Goal: Task Accomplishment & Management: Use online tool/utility

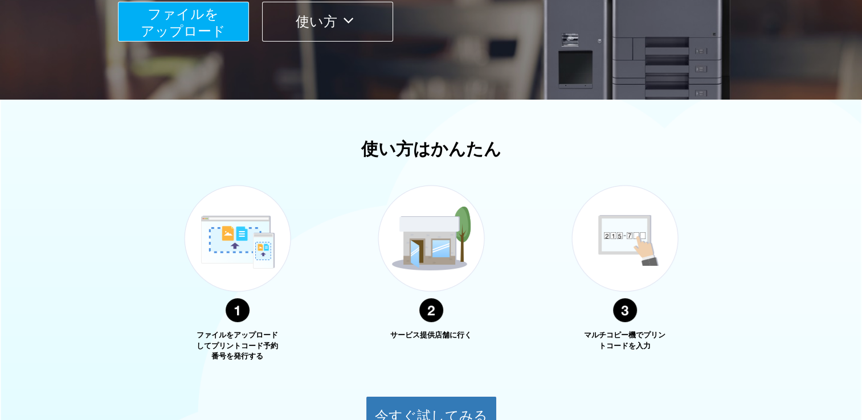
scroll to position [342, 0]
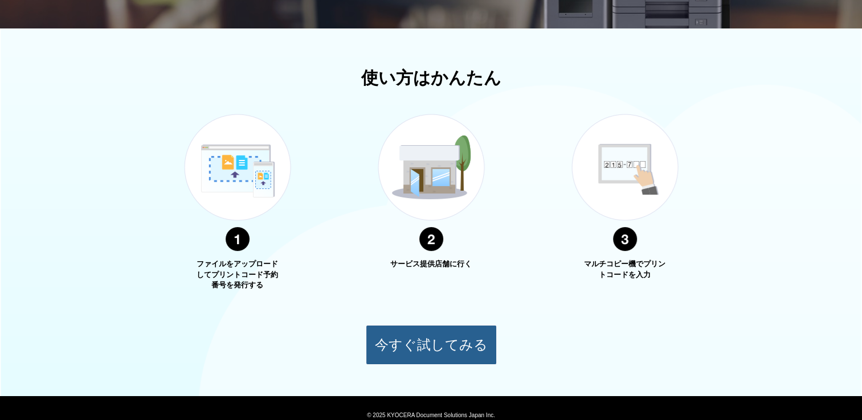
click at [437, 347] on button "今すぐ試してみる" at bounding box center [431, 345] width 131 height 40
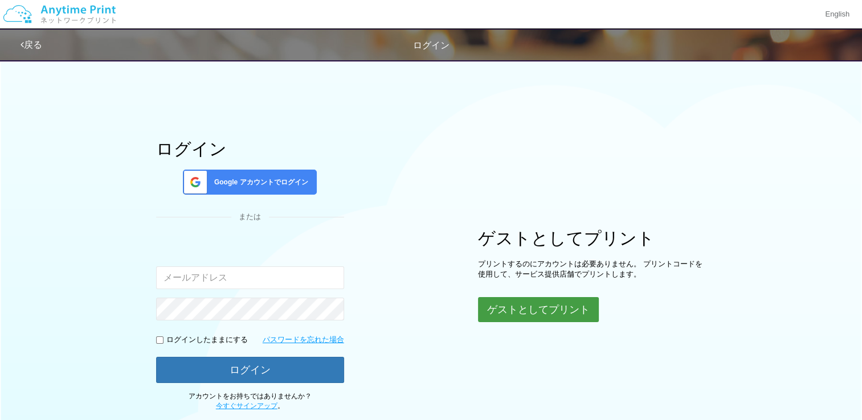
click at [533, 307] on button "ゲストとしてプリント" at bounding box center [538, 309] width 121 height 25
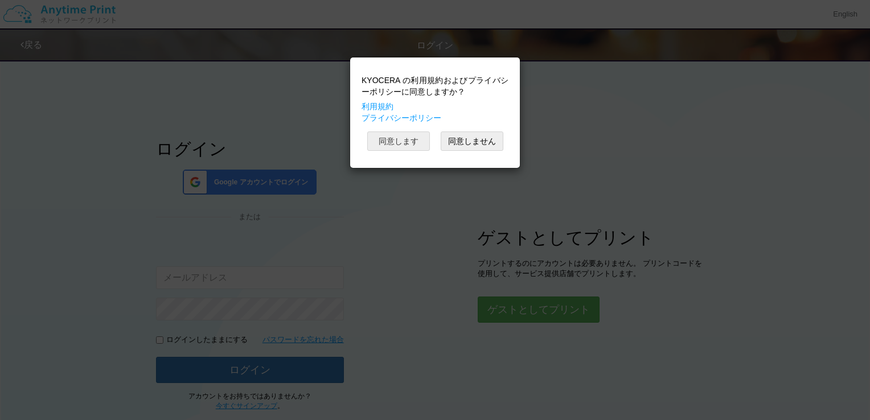
click at [390, 138] on button "同意します" at bounding box center [398, 141] width 63 height 19
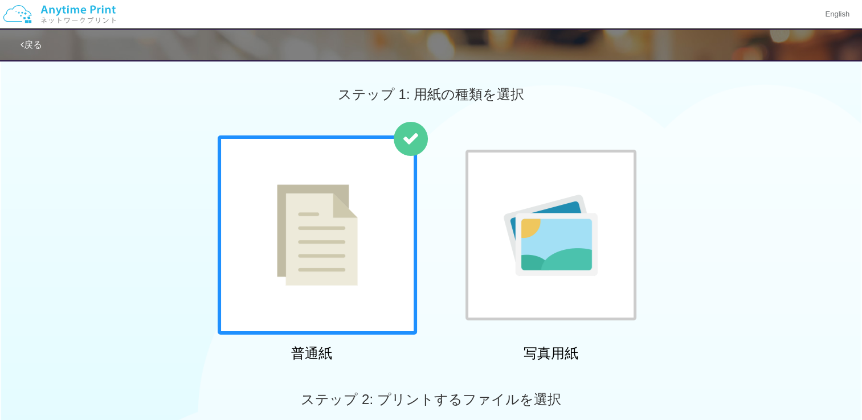
click at [329, 255] on img at bounding box center [317, 234] width 81 height 101
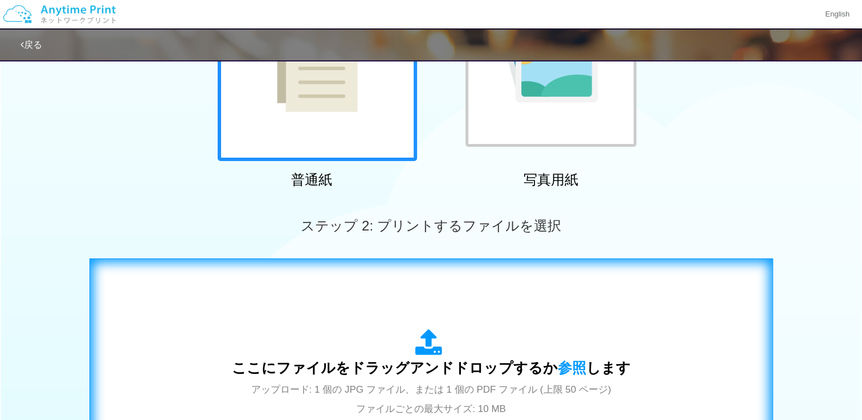
scroll to position [228, 0]
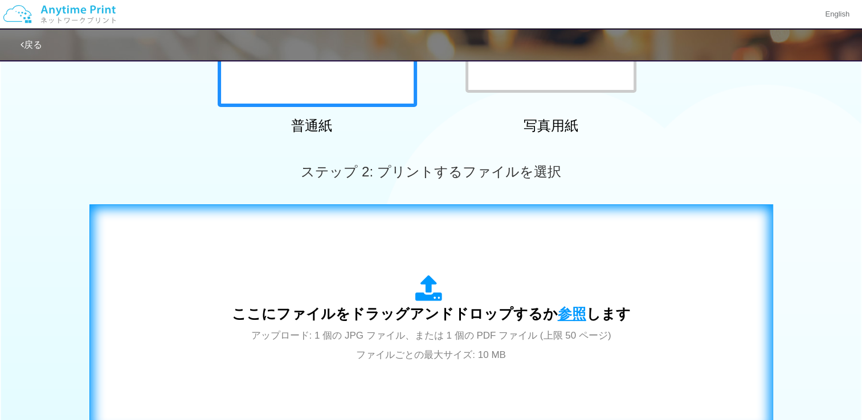
click at [574, 311] on span "参照" at bounding box center [571, 314] width 28 height 16
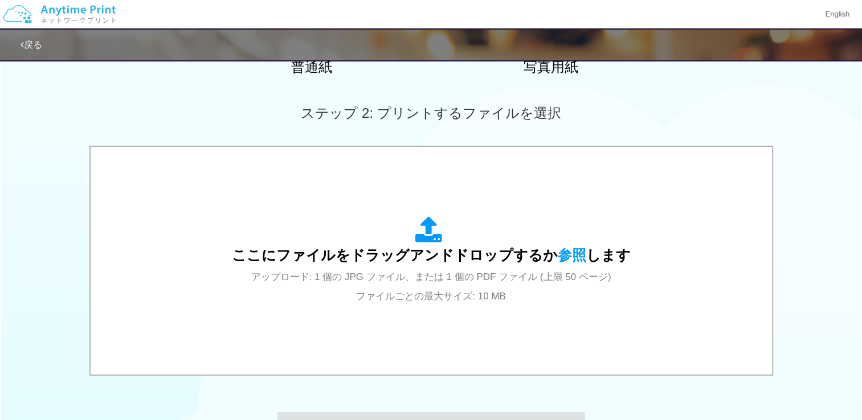
scroll to position [342, 0]
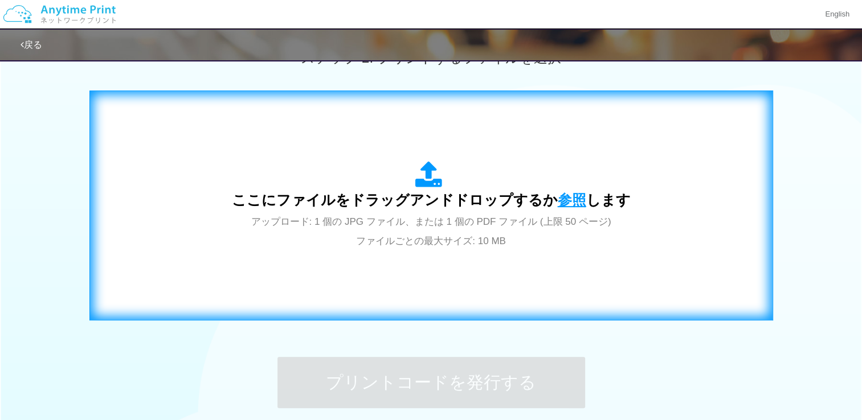
click at [565, 200] on span "参照" at bounding box center [571, 200] width 28 height 16
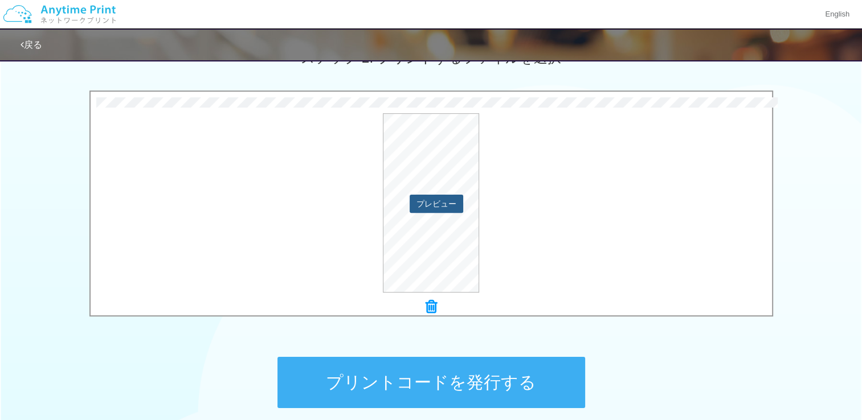
click at [445, 208] on button "プレビュー" at bounding box center [436, 204] width 54 height 18
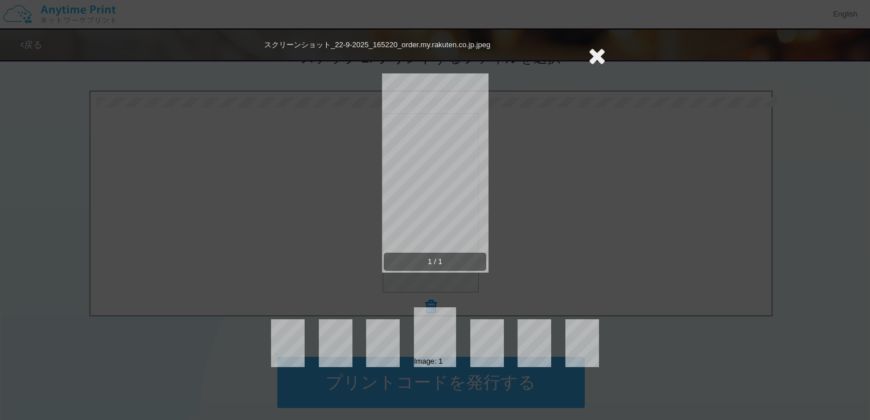
click at [605, 56] on icon at bounding box center [597, 55] width 18 height 23
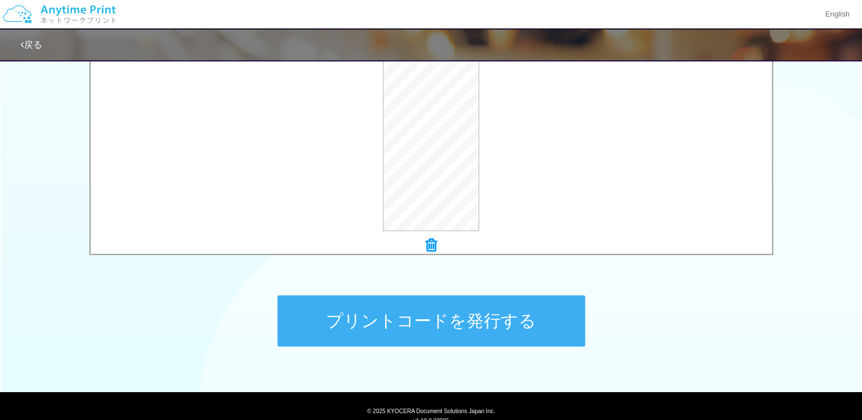
scroll to position [445, 0]
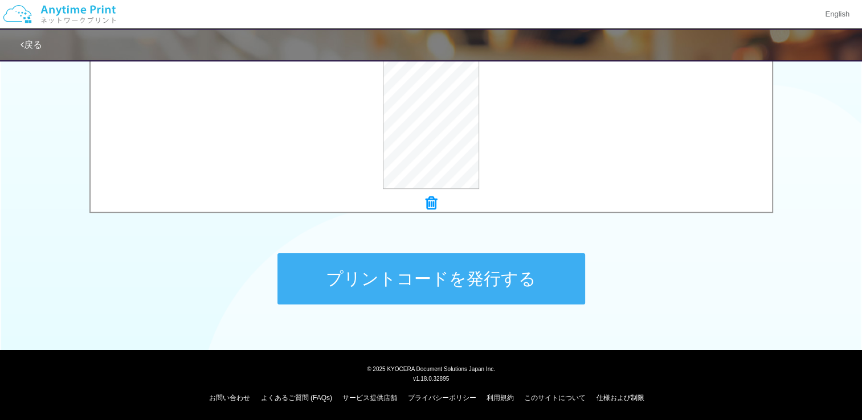
click at [454, 283] on button "プリントコードを発行する" at bounding box center [430, 278] width 307 height 51
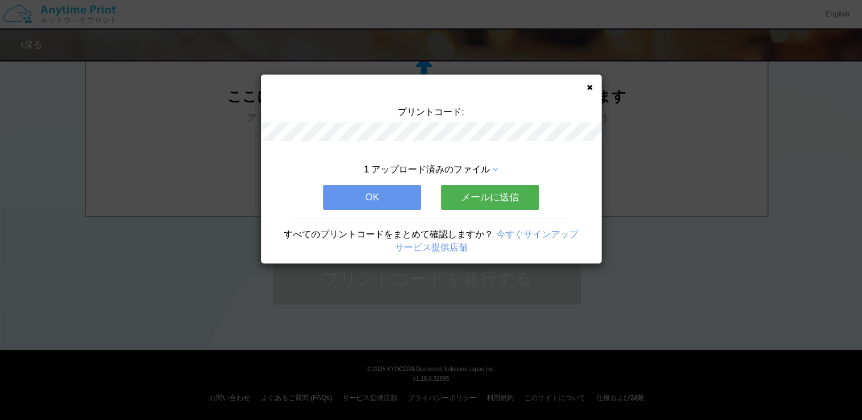
scroll to position [0, 0]
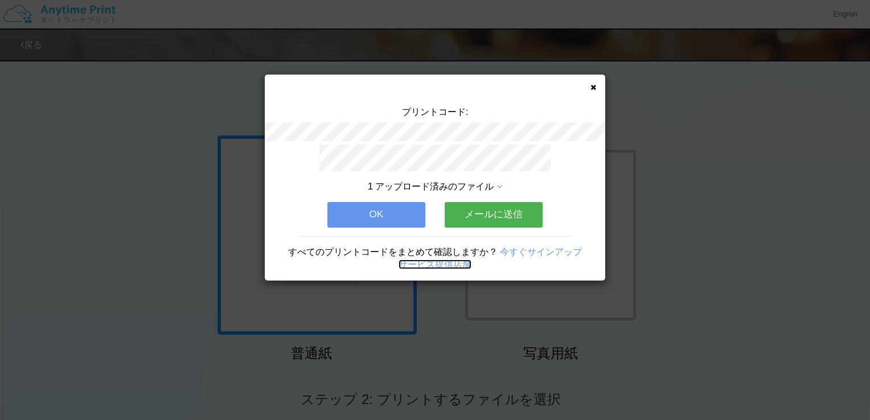
click at [430, 260] on link "サービス提供店舗" at bounding box center [435, 265] width 73 height 10
click at [590, 86] on icon at bounding box center [593, 87] width 6 height 7
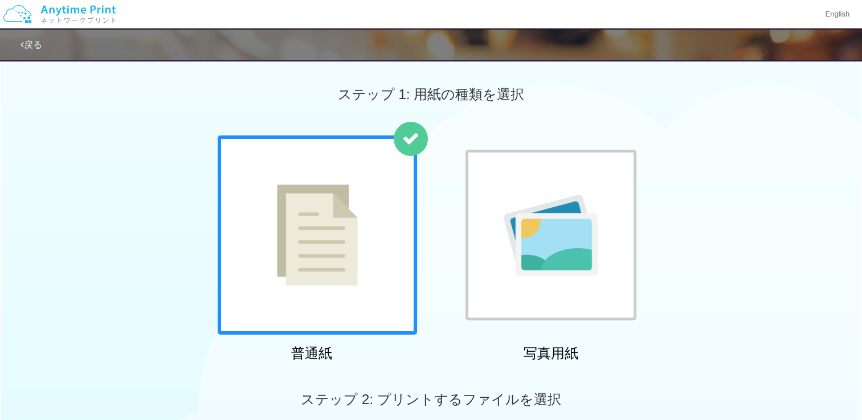
click at [39, 47] on link "戻る" at bounding box center [31, 45] width 22 height 10
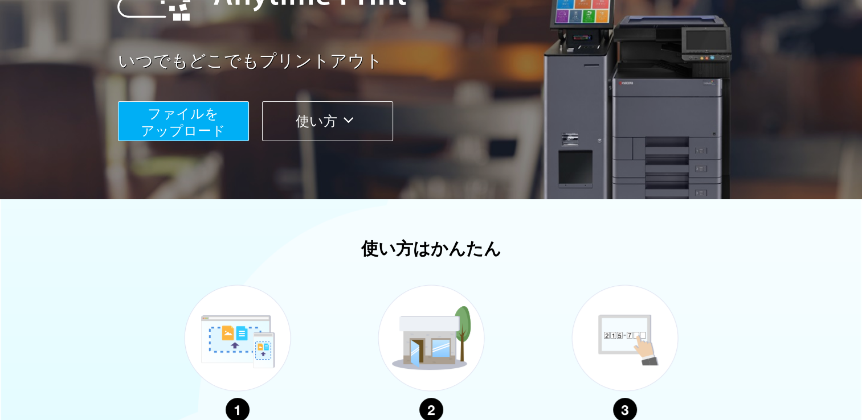
click at [316, 121] on button "使い方" at bounding box center [327, 121] width 131 height 40
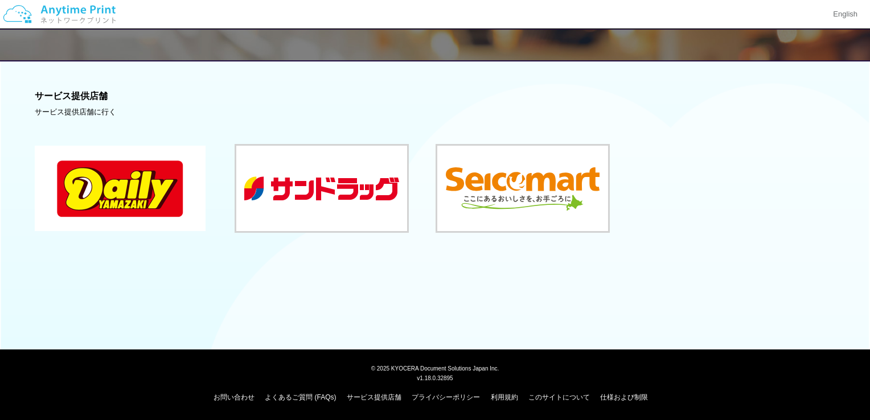
click at [128, 173] on button at bounding box center [120, 188] width 171 height 85
